Goal: Information Seeking & Learning: Learn about a topic

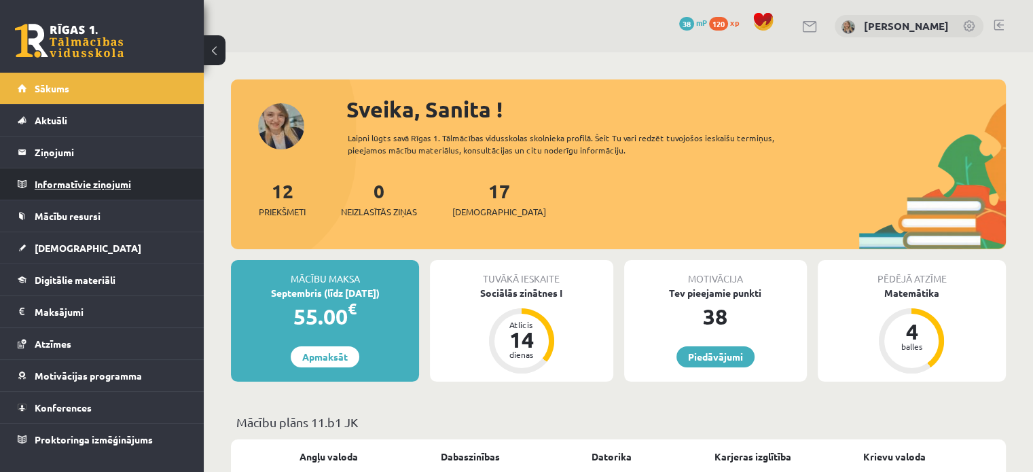
click at [131, 180] on legend "Informatīvie ziņojumi 0" at bounding box center [111, 183] width 152 height 31
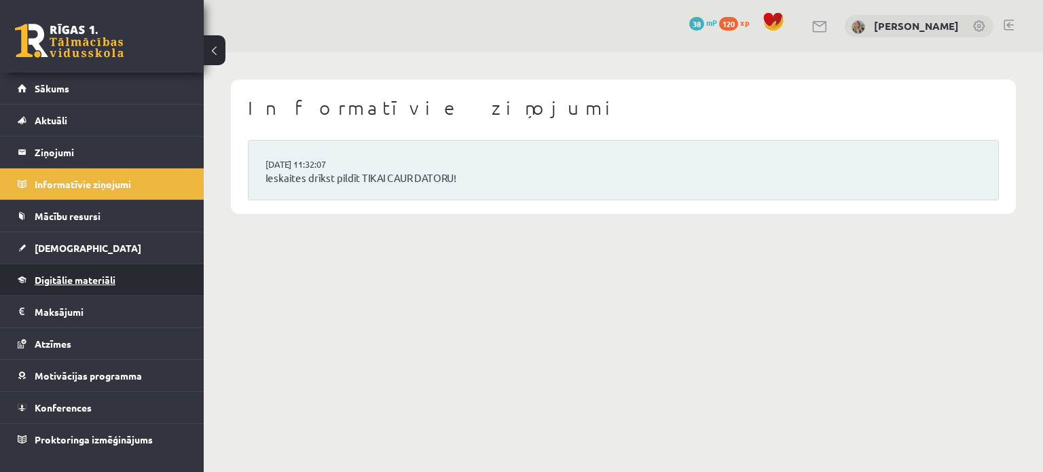
click at [79, 268] on link "Digitālie materiāli" at bounding box center [102, 279] width 169 height 31
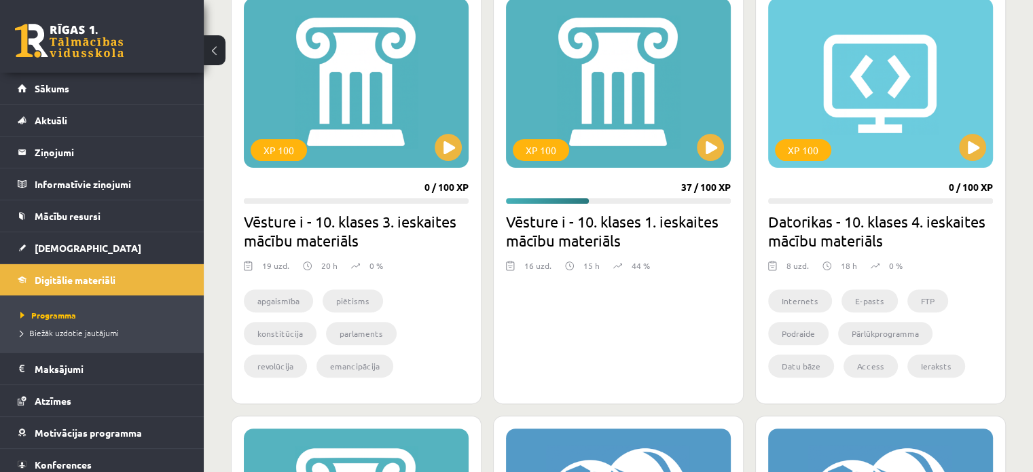
scroll to position [407, 0]
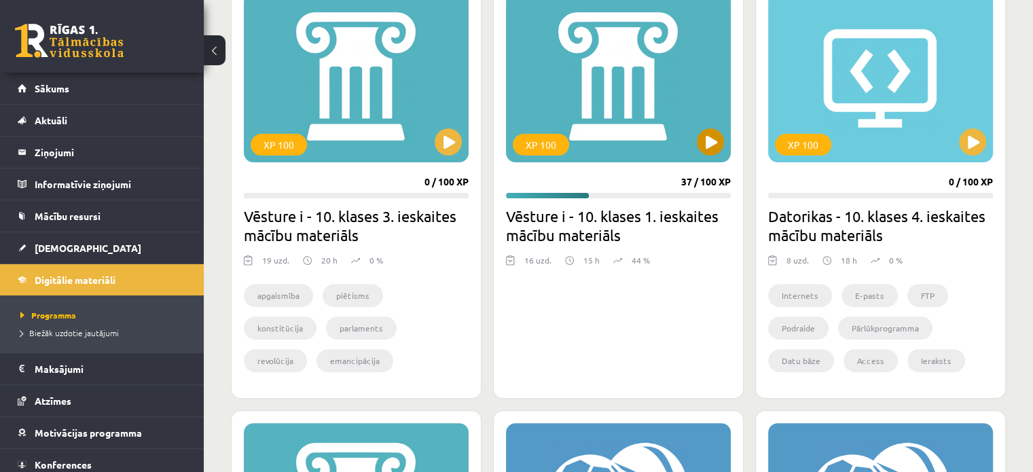
click at [716, 126] on div "XP 100" at bounding box center [618, 78] width 225 height 170
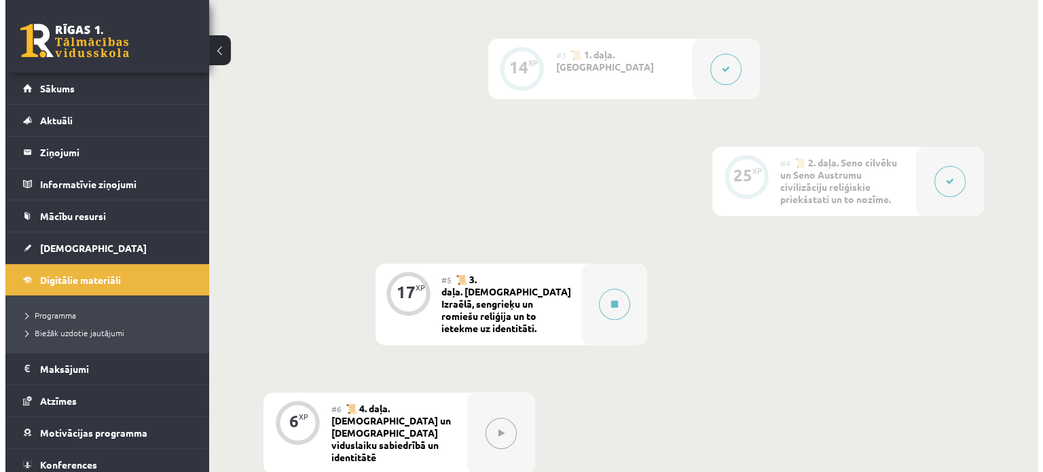
scroll to position [747, 0]
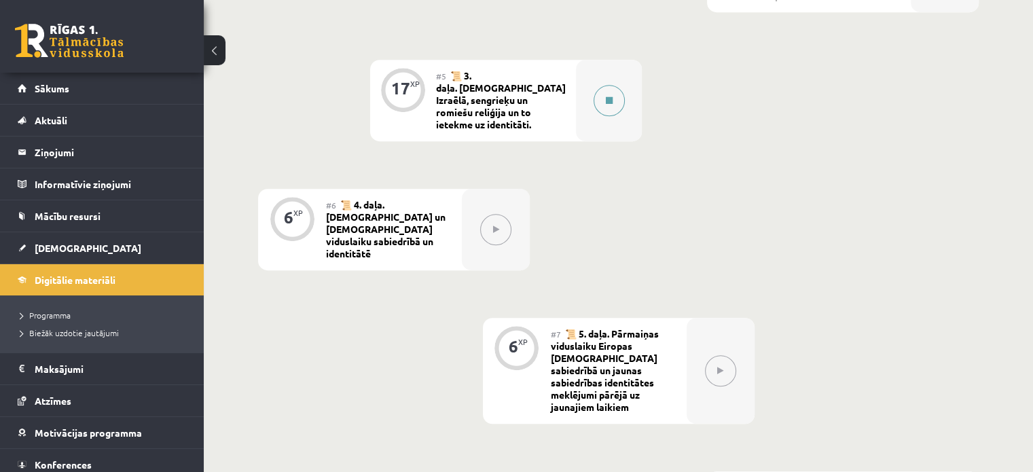
click at [615, 77] on div at bounding box center [609, 100] width 66 height 81
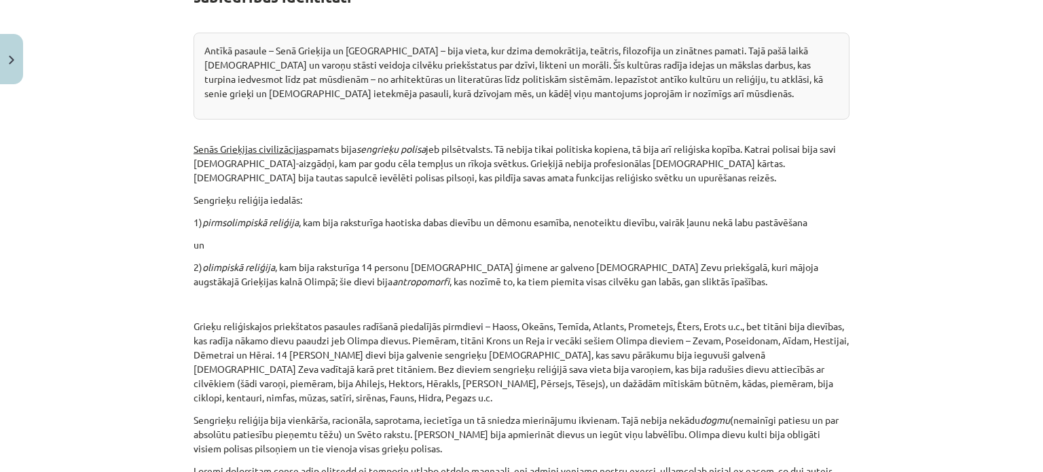
scroll to position [340, 0]
